Goal: Task Accomplishment & Management: Manage account settings

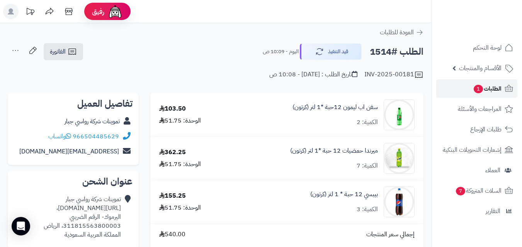
click at [495, 86] on span "الطلبات 1" at bounding box center [487, 88] width 29 height 11
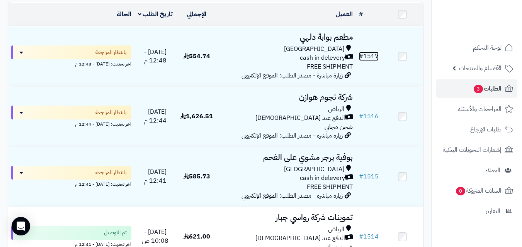
scroll to position [103, 0]
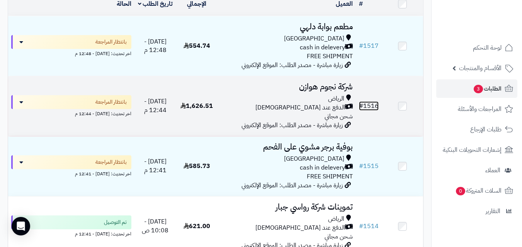
click at [366, 109] on link "# 1516" at bounding box center [369, 106] width 20 height 9
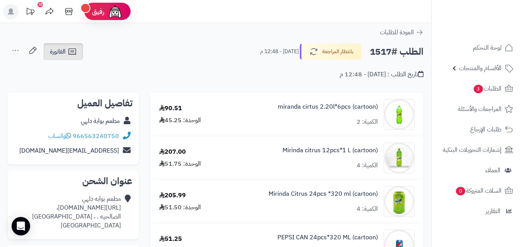
click at [69, 56] on icon at bounding box center [72, 51] width 9 height 9
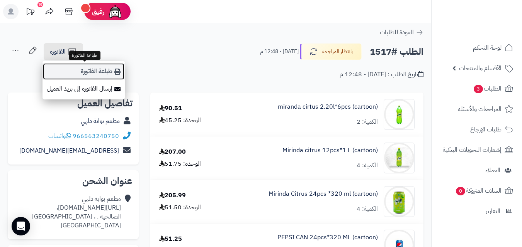
click at [110, 72] on link "طباعة الفاتورة" at bounding box center [83, 71] width 82 height 17
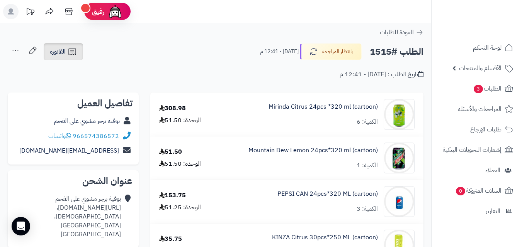
click at [75, 57] on link "الفاتورة" at bounding box center [63, 51] width 39 height 17
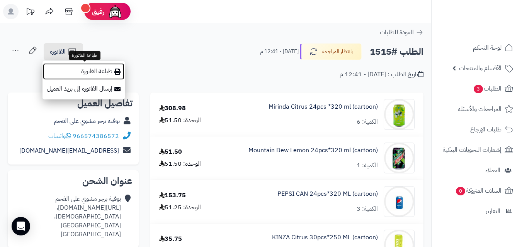
click at [106, 70] on link "طباعة الفاتورة" at bounding box center [83, 71] width 82 height 17
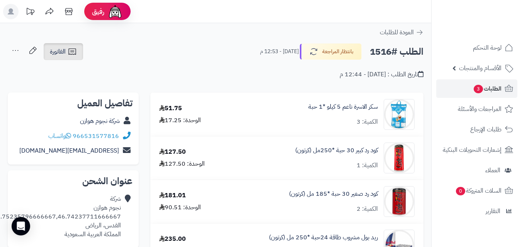
click at [66, 51] on span "الفاتورة" at bounding box center [58, 51] width 16 height 9
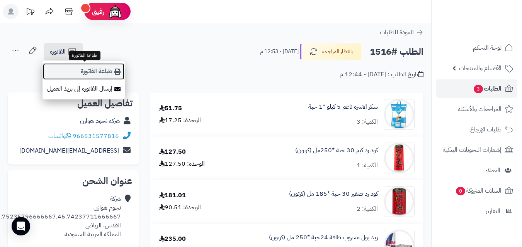
click at [110, 68] on link "طباعة الفاتورة" at bounding box center [83, 71] width 82 height 17
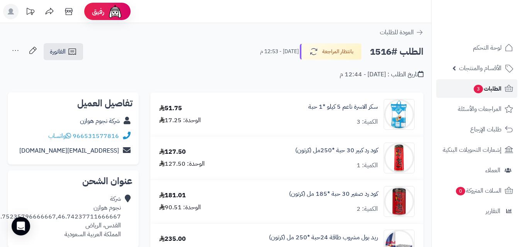
click at [503, 86] on link "الطلبات 3" at bounding box center [476, 89] width 81 height 19
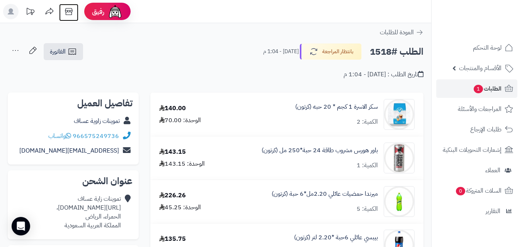
click at [66, 10] on icon at bounding box center [68, 11] width 15 height 15
click at [64, 50] on span "الفاتورة" at bounding box center [58, 51] width 16 height 9
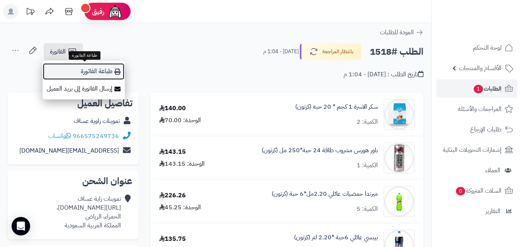
click at [94, 71] on link "طباعة الفاتورة" at bounding box center [83, 71] width 82 height 17
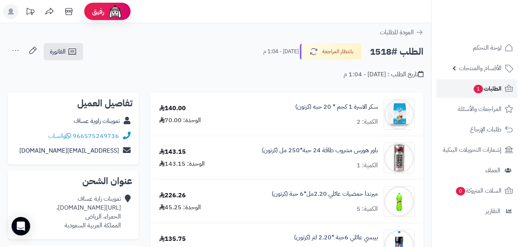
click at [488, 88] on span "الطلبات 1" at bounding box center [487, 88] width 29 height 11
click at [481, 88] on span "1" at bounding box center [477, 89] width 9 height 8
click at [496, 89] on span "الطلبات 1" at bounding box center [487, 88] width 29 height 11
click at [509, 88] on icon at bounding box center [508, 88] width 9 height 9
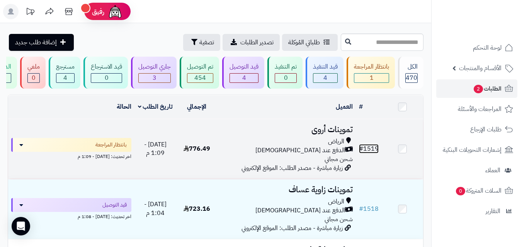
click at [374, 152] on link "# 1519" at bounding box center [369, 148] width 20 height 9
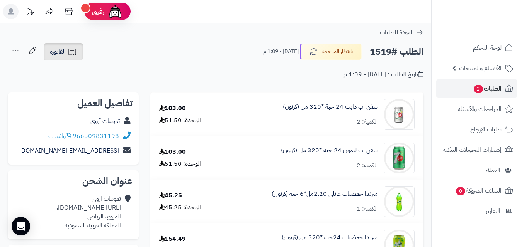
click at [69, 49] on icon at bounding box center [72, 51] width 9 height 9
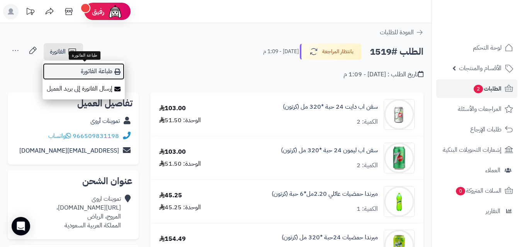
click at [94, 72] on link "طباعة الفاتورة" at bounding box center [83, 71] width 82 height 17
